Goal: Contribute content: Contribute content

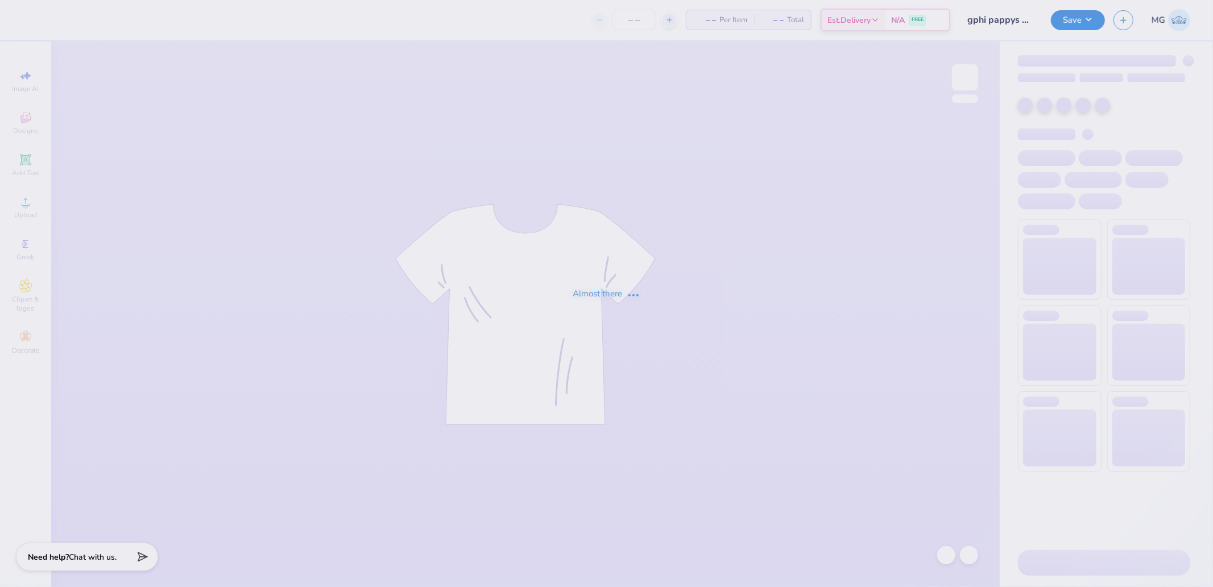
type input "gphi pappys boot"
type input "72"
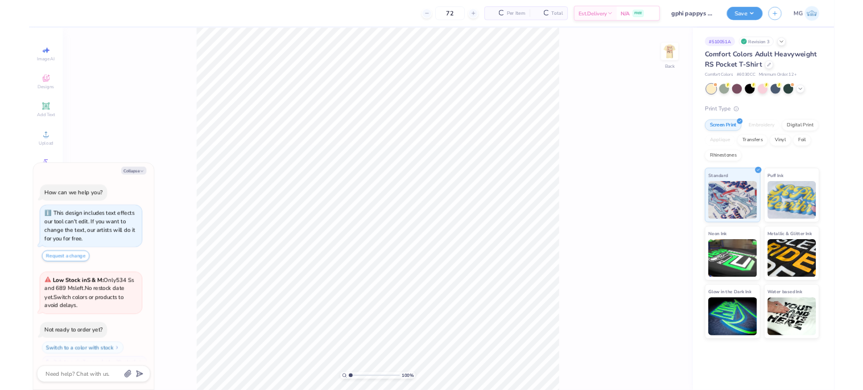
scroll to position [19, 0]
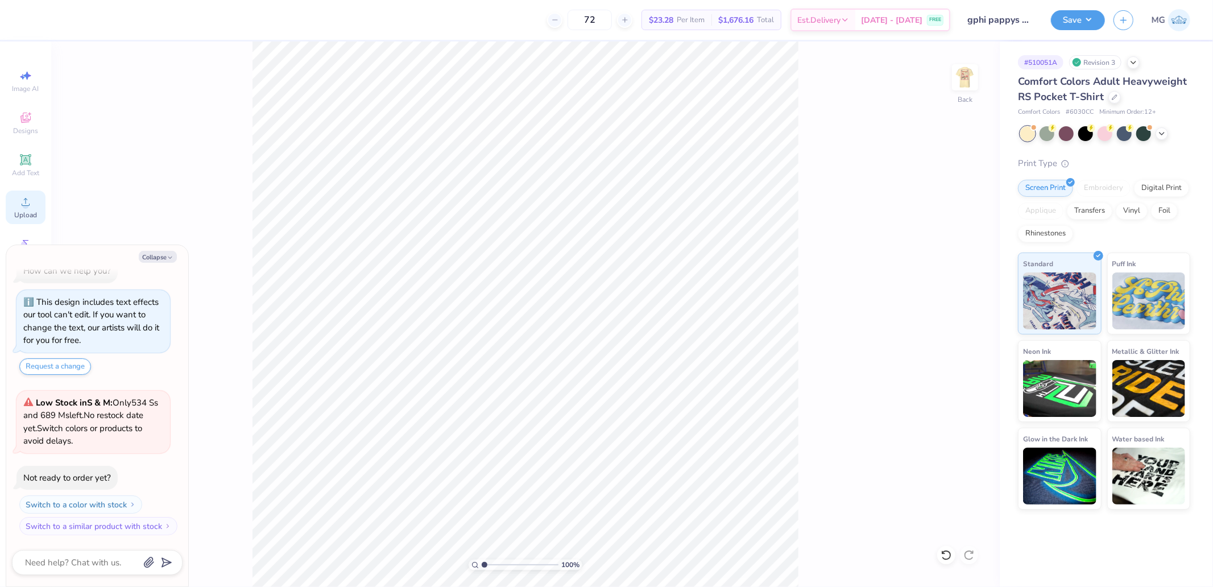
click at [23, 203] on icon at bounding box center [26, 202] width 14 height 14
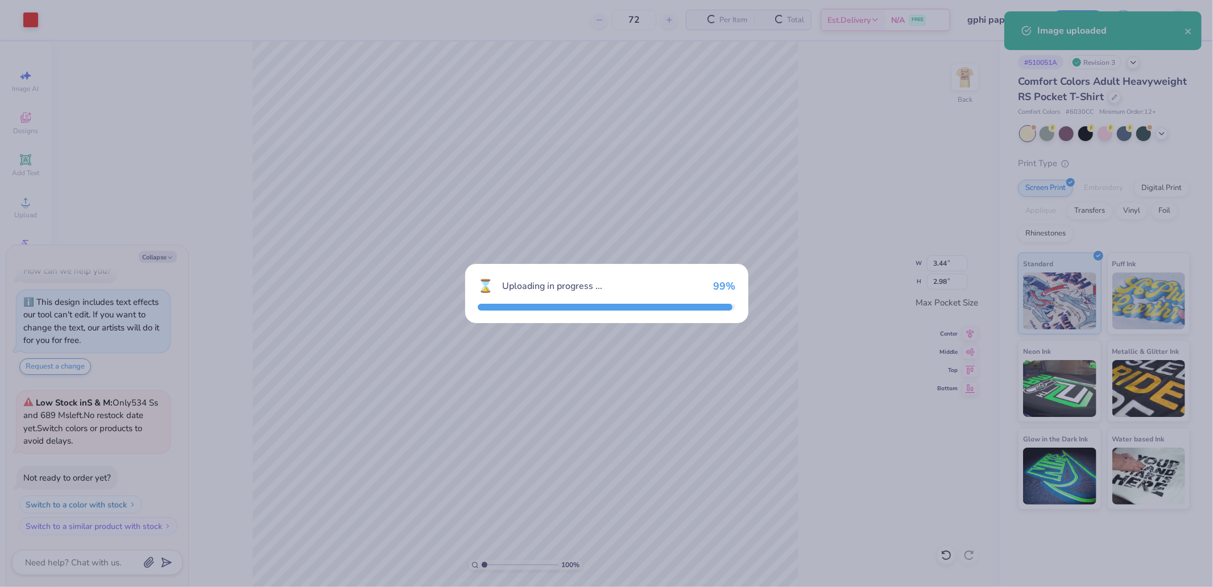
type textarea "x"
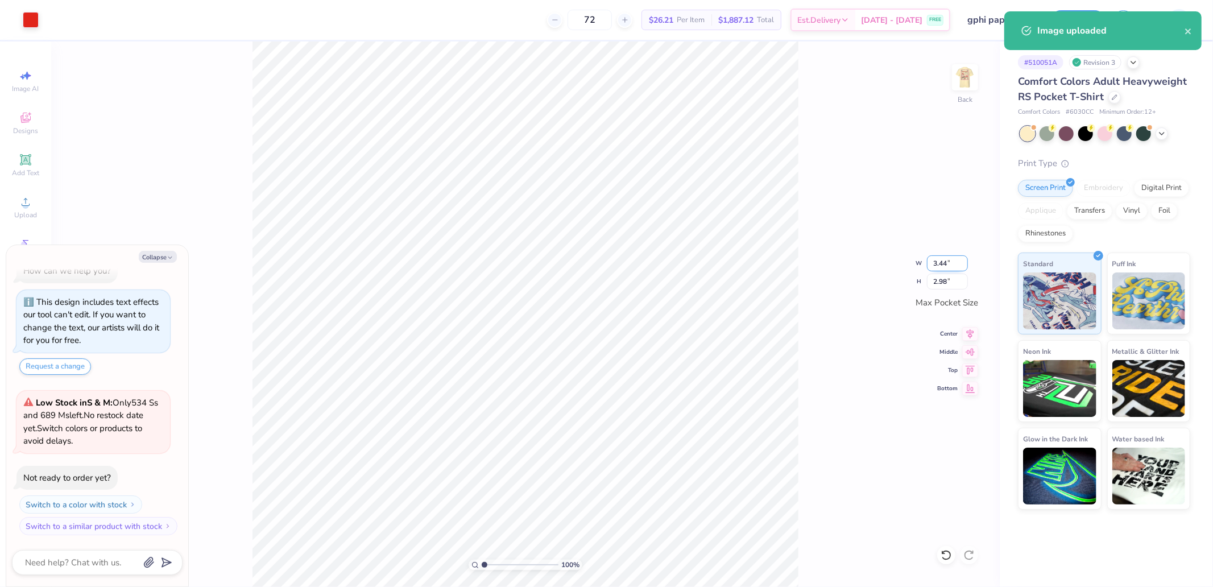
click at [950, 262] on input "3.44" at bounding box center [947, 263] width 41 height 16
type input "3.50"
type textarea "x"
type input "3.03"
click at [821, 246] on div "100 % Back W 3.50 3.50 " H 3.03 3.03 " Max Pocket Size Center Middle Top Bottom" at bounding box center [525, 315] width 949 height 546
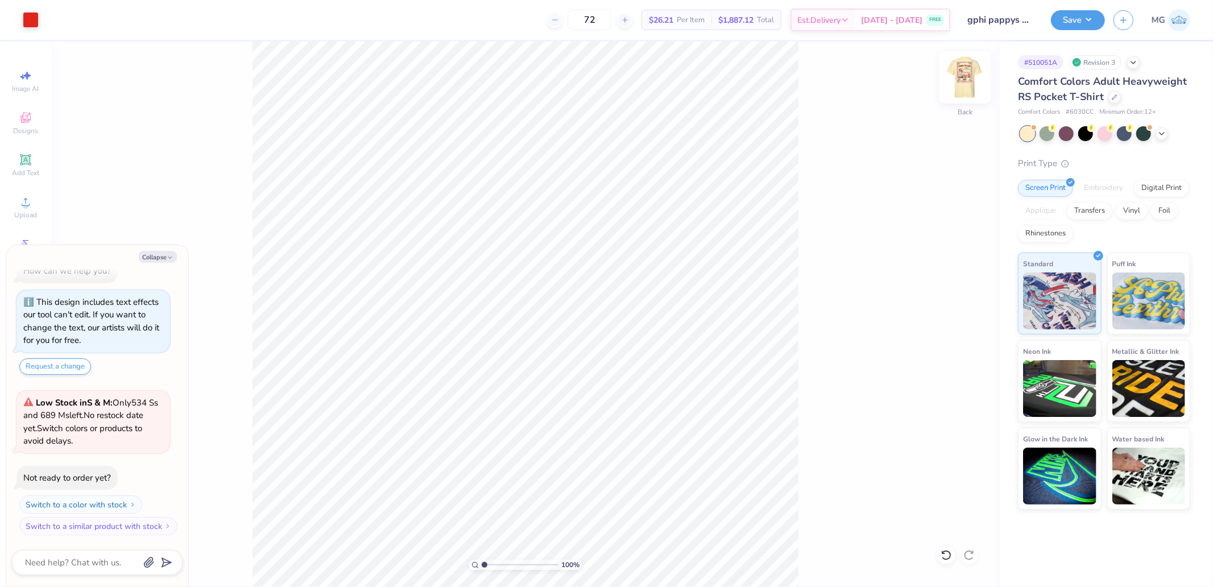
click at [978, 72] on div at bounding box center [965, 77] width 52 height 52
click at [23, 196] on icon at bounding box center [26, 202] width 14 height 14
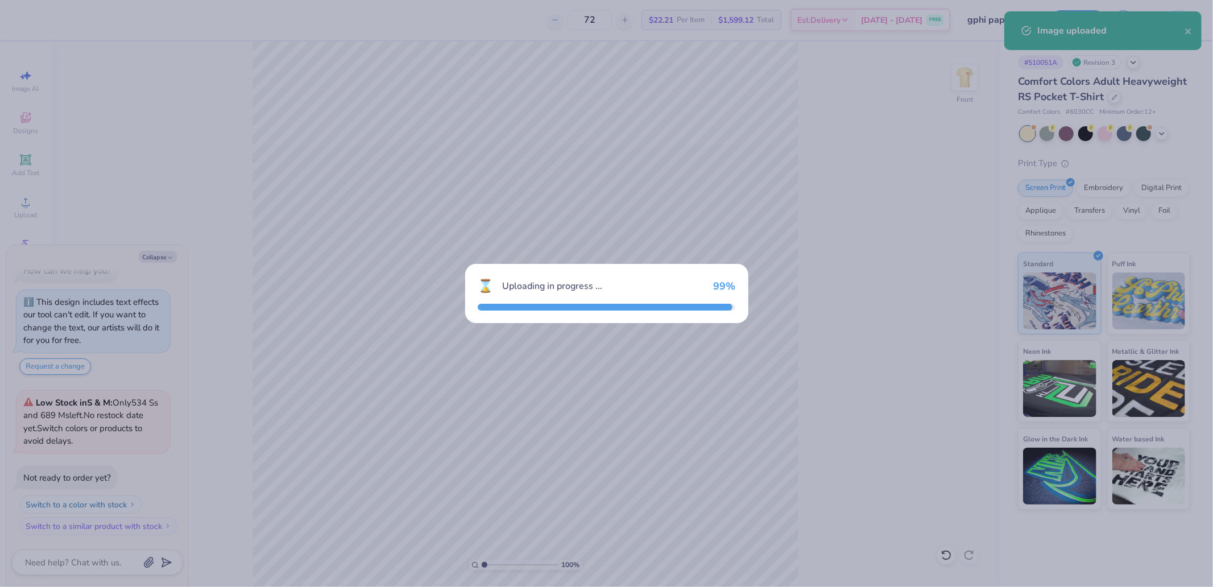
type textarea "x"
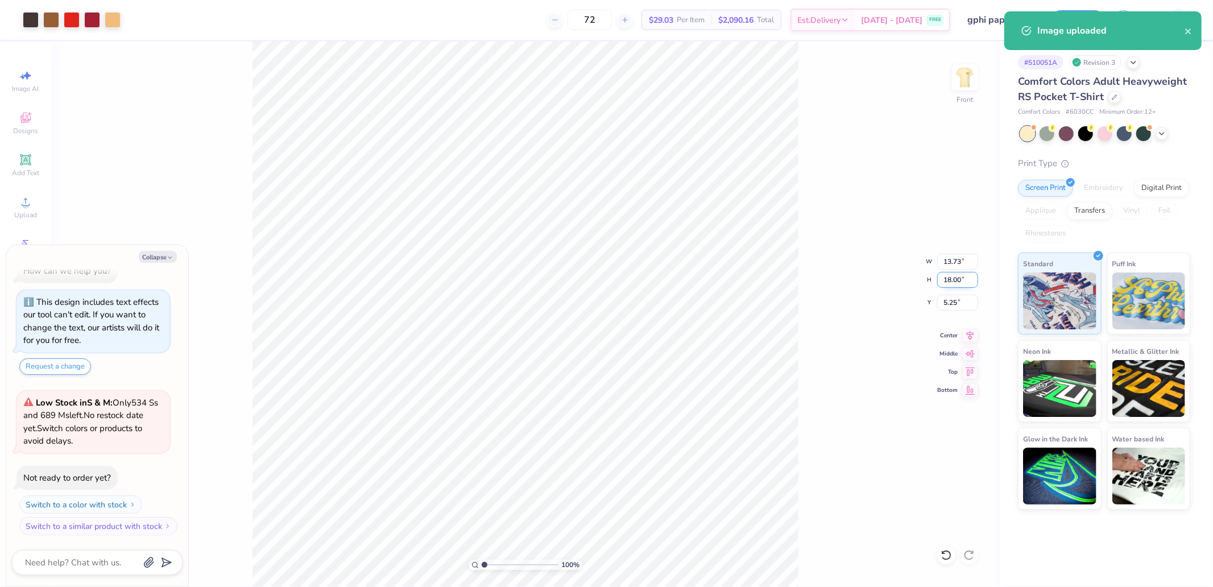
click at [969, 280] on input "18.00" at bounding box center [957, 280] width 41 height 16
type input "15"
type textarea "x"
type input "11.44"
type input "15.00"
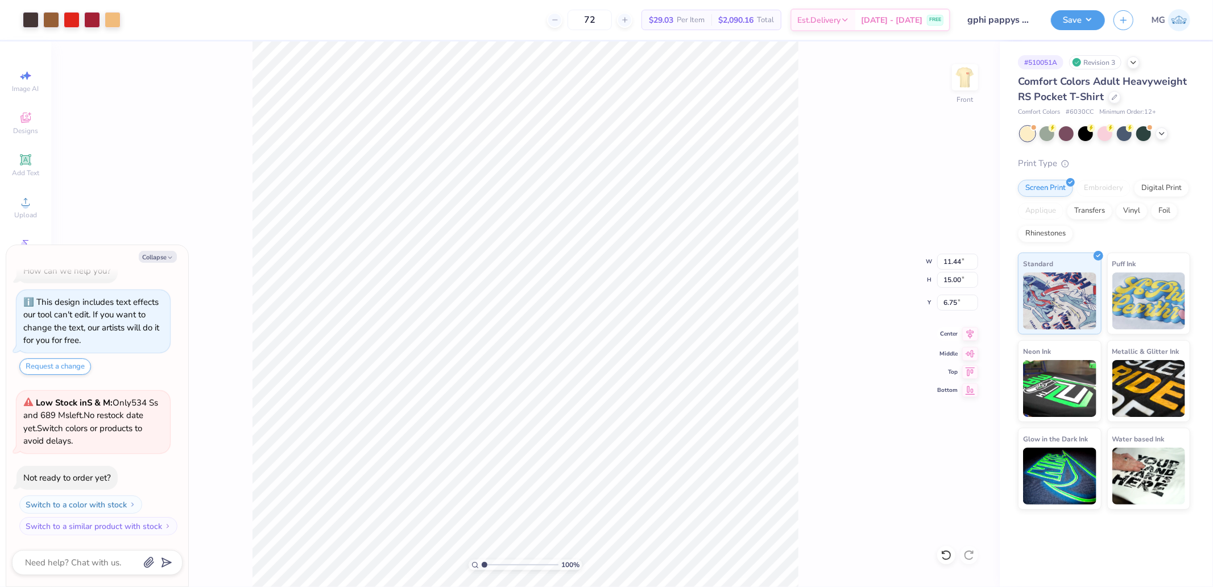
click at [970, 333] on icon at bounding box center [970, 334] width 16 height 14
click at [957, 299] on input "6.75" at bounding box center [957, 303] width 41 height 16
type input "3"
type textarea "x"
type input "3.00"
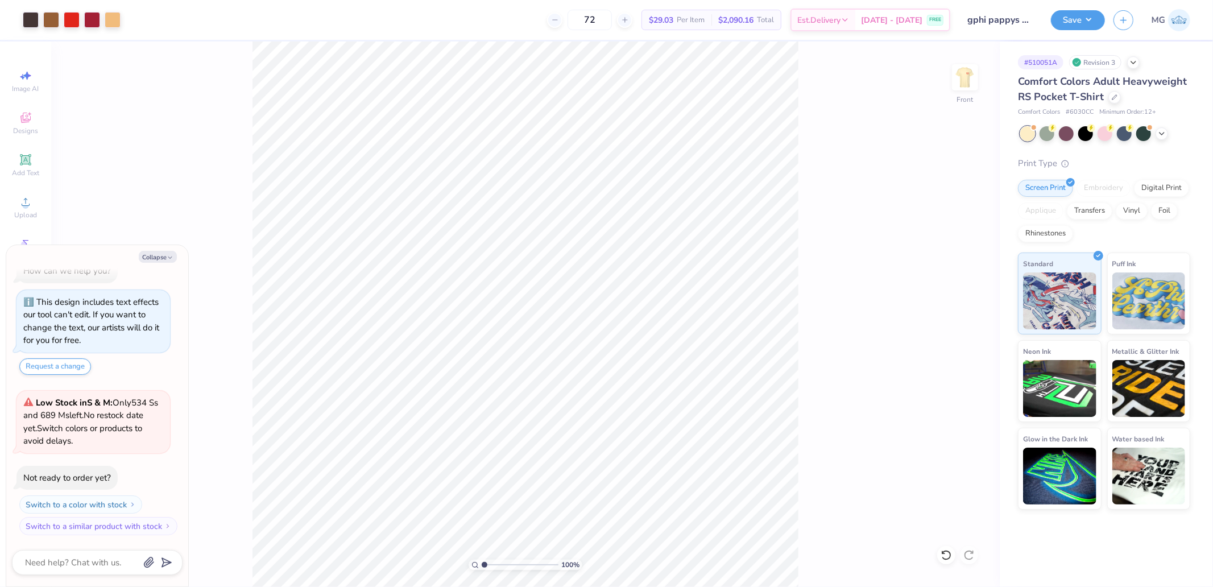
click at [1076, 30] on div "Save MG" at bounding box center [1132, 20] width 162 height 40
click at [1081, 23] on button "Save" at bounding box center [1078, 19] width 54 height 20
click at [1071, 11] on button "Save" at bounding box center [1078, 19] width 54 height 20
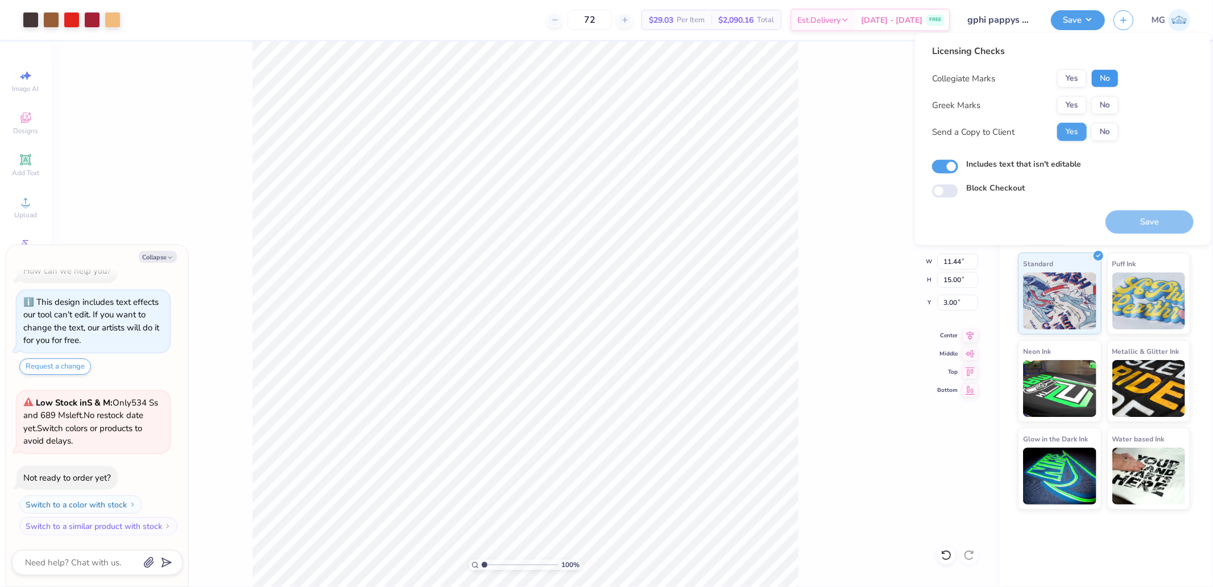
click at [1107, 76] on button "No" at bounding box center [1105, 78] width 27 height 18
click at [1071, 101] on button "Yes" at bounding box center [1072, 105] width 30 height 18
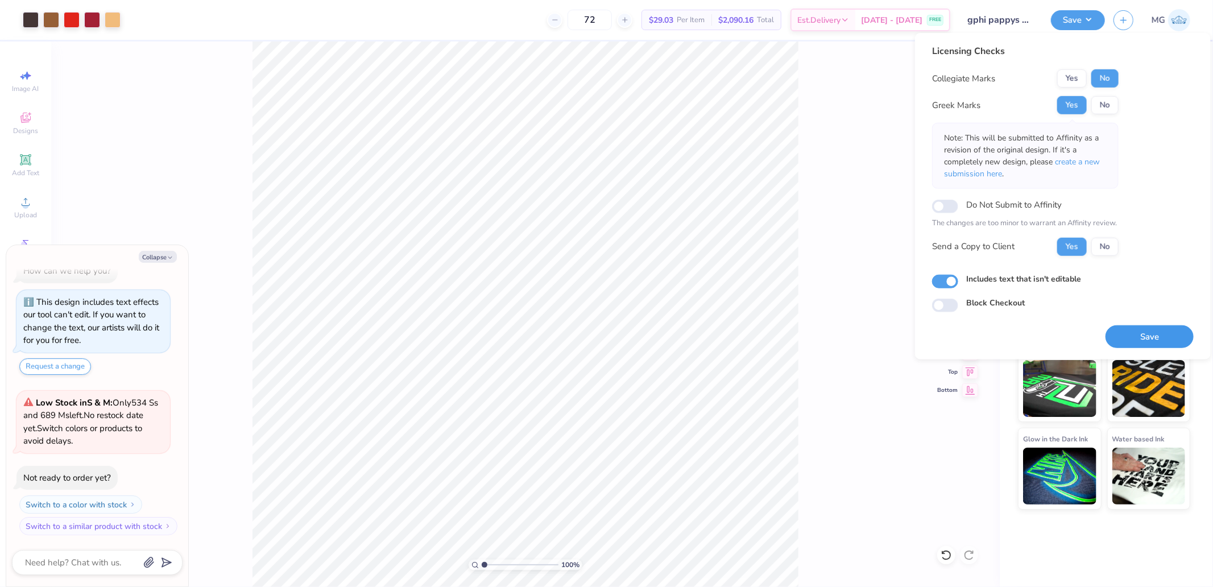
click at [1137, 333] on button "Save" at bounding box center [1150, 336] width 88 height 23
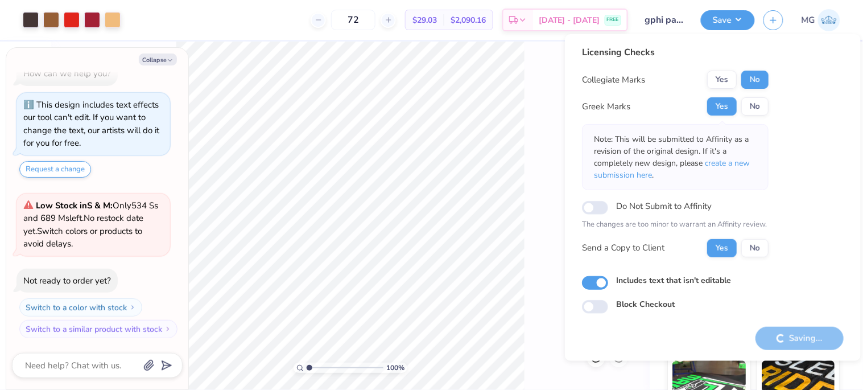
type textarea "x"
